Goal: Transaction & Acquisition: Purchase product/service

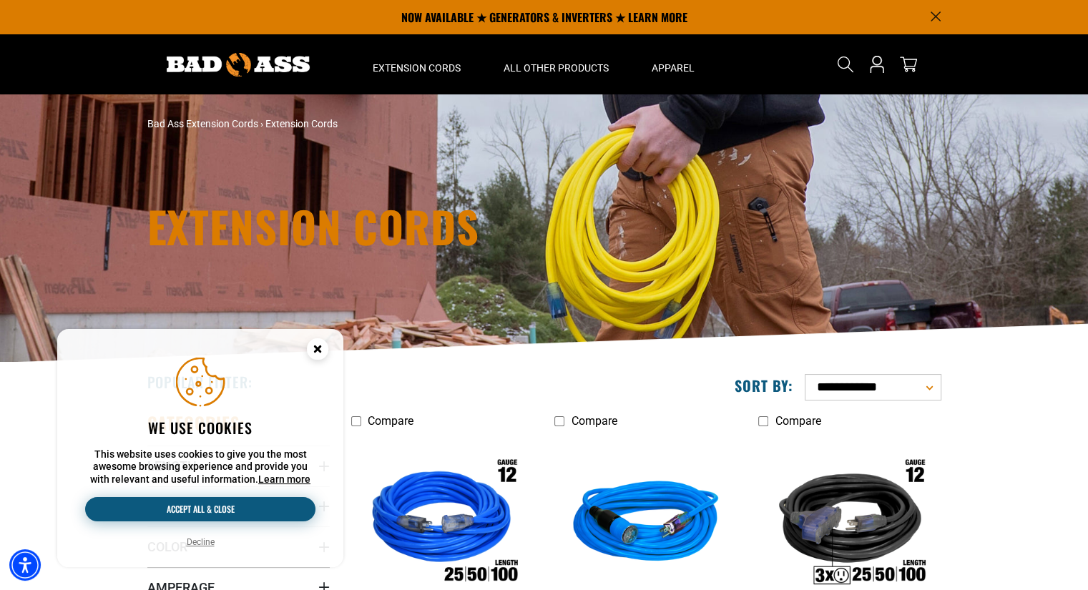
click at [200, 504] on button "Accept all & close" at bounding box center [200, 509] width 230 height 24
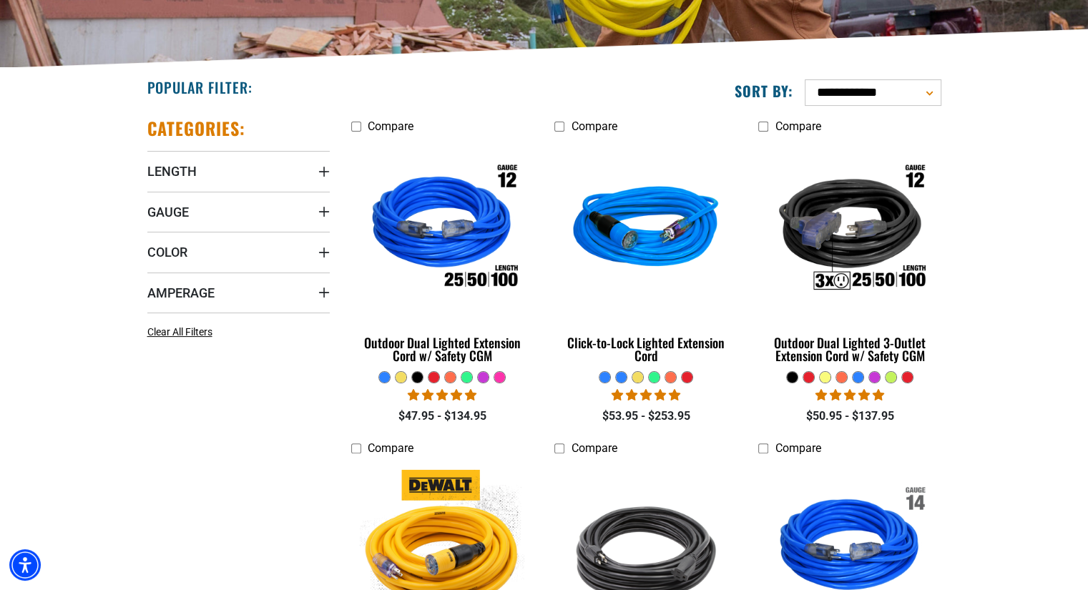
scroll to position [315, 0]
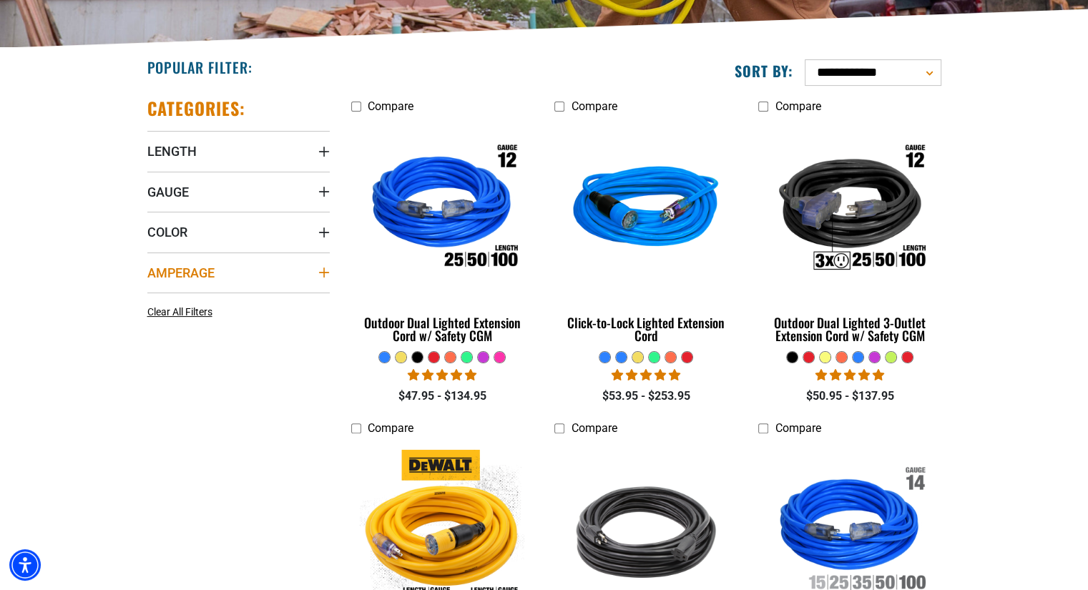
click at [208, 265] on span "Amperage" at bounding box center [180, 273] width 67 height 16
click at [243, 301] on icon at bounding box center [243, 302] width 11 height 19
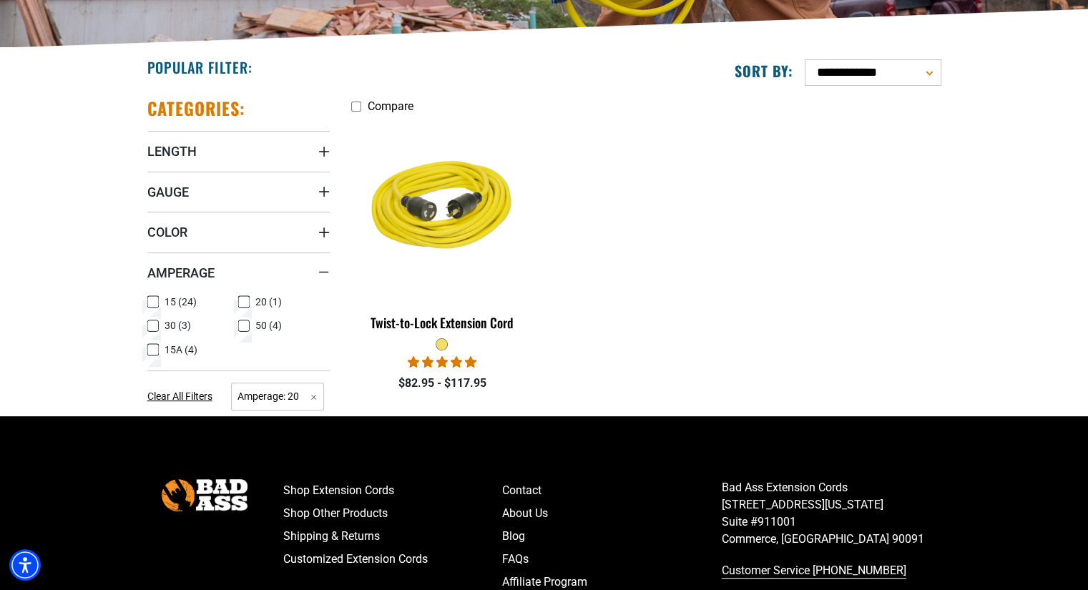
click at [156, 301] on icon at bounding box center [152, 302] width 11 height 19
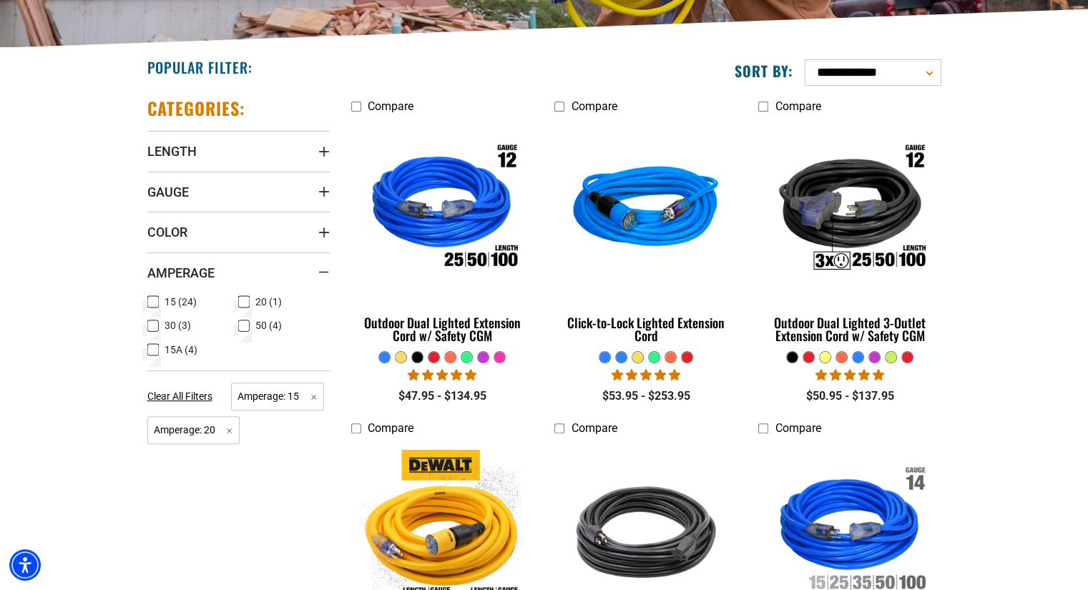
click at [154, 301] on icon at bounding box center [153, 303] width 6 height 4
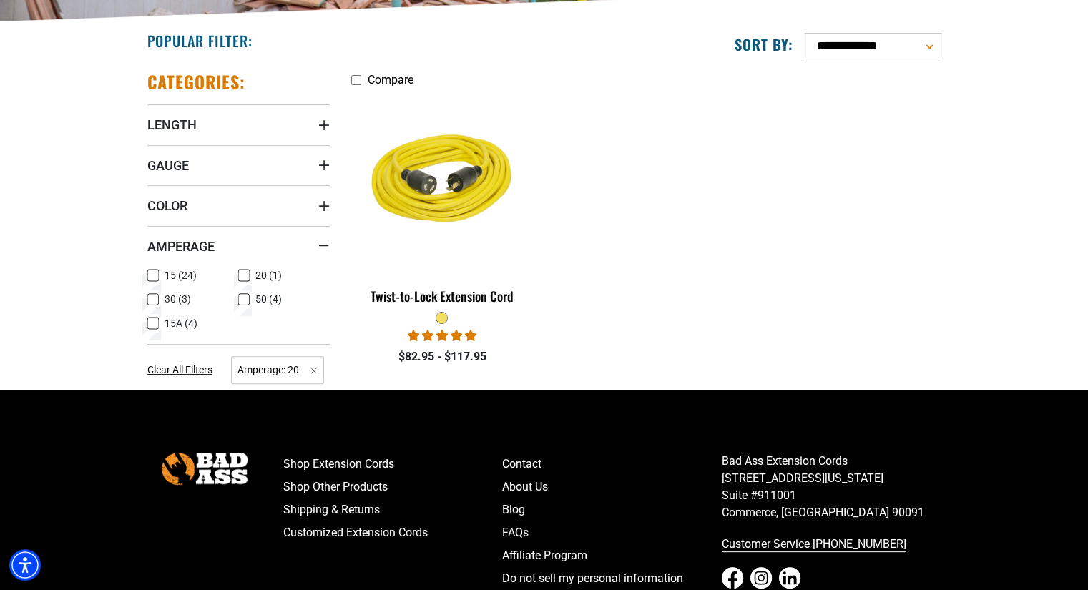
scroll to position [343, 0]
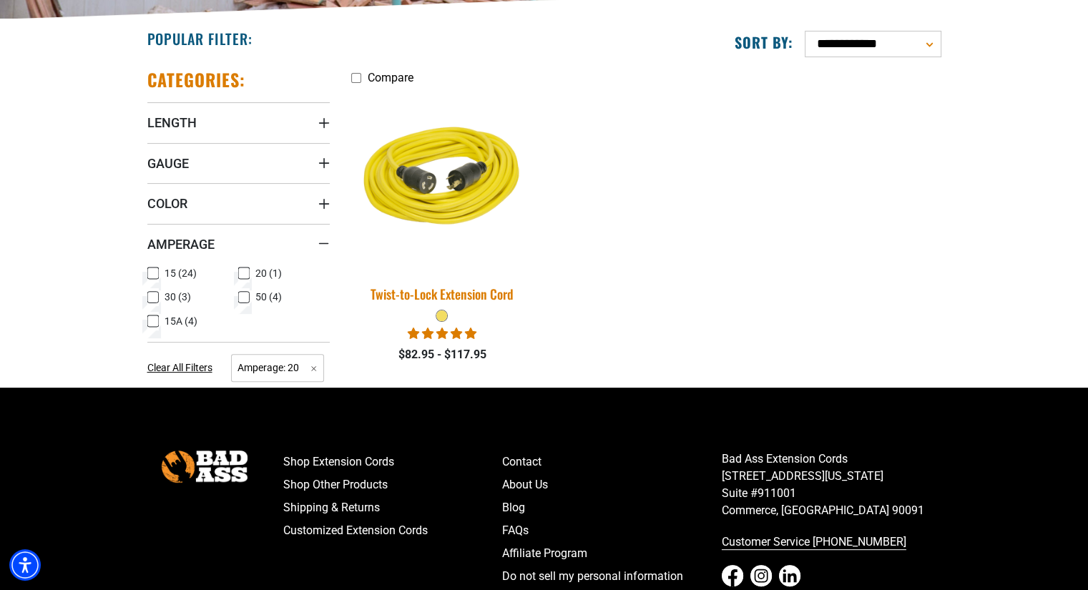
click at [439, 298] on div "Twist-to-Lock Extension Cord" at bounding box center [442, 294] width 182 height 13
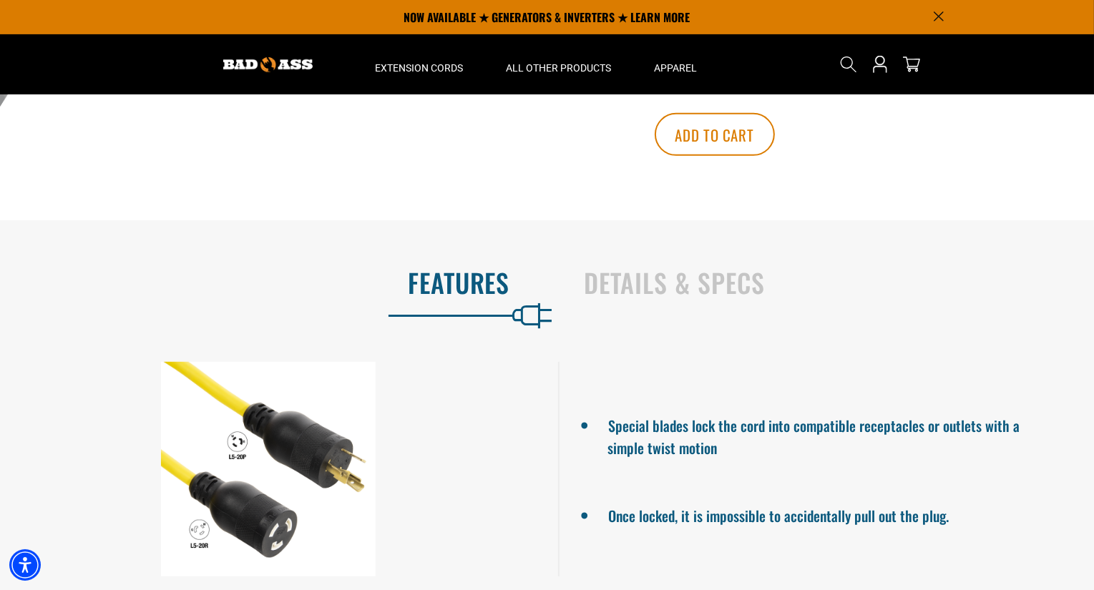
scroll to position [601, 0]
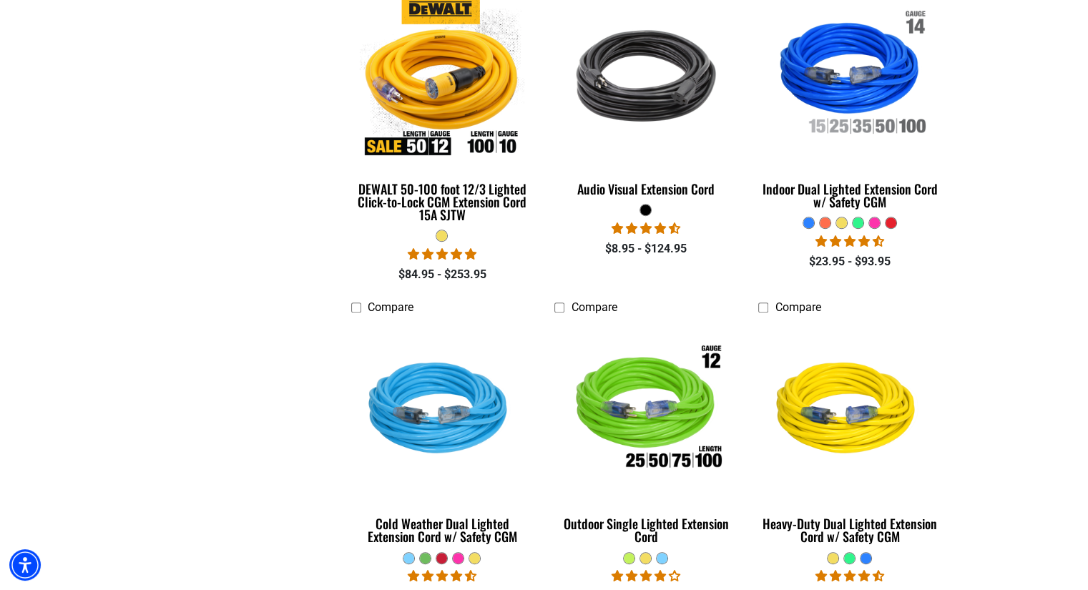
scroll to position [859, 0]
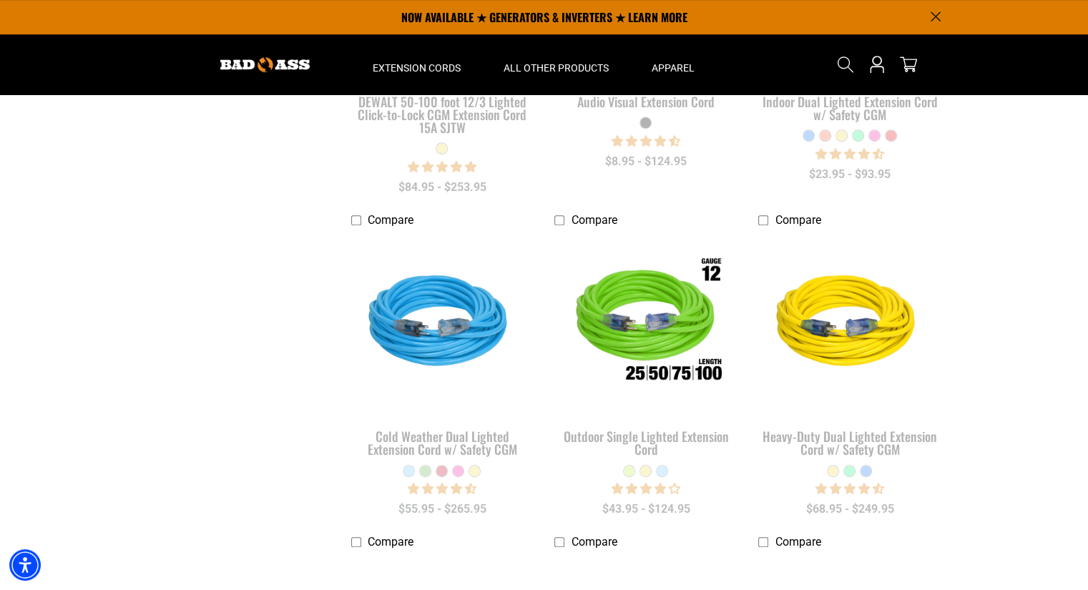
scroll to position [315, 0]
